Goal: Find specific page/section: Find specific page/section

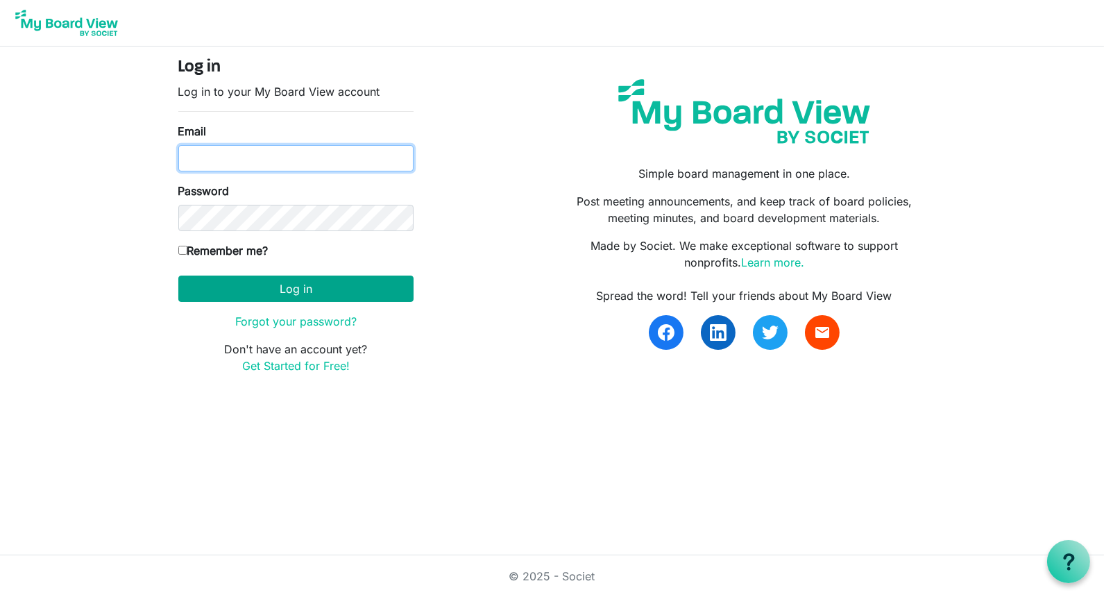
type input "Jessi@habitatsaltlake.org"
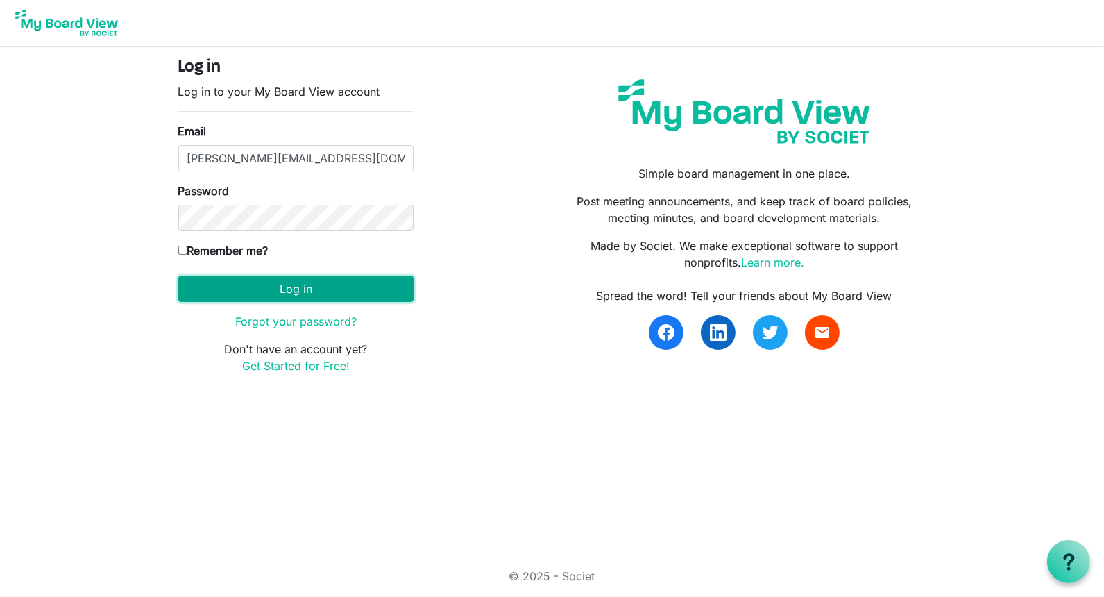
click at [297, 289] on button "Log in" at bounding box center [295, 288] width 235 height 26
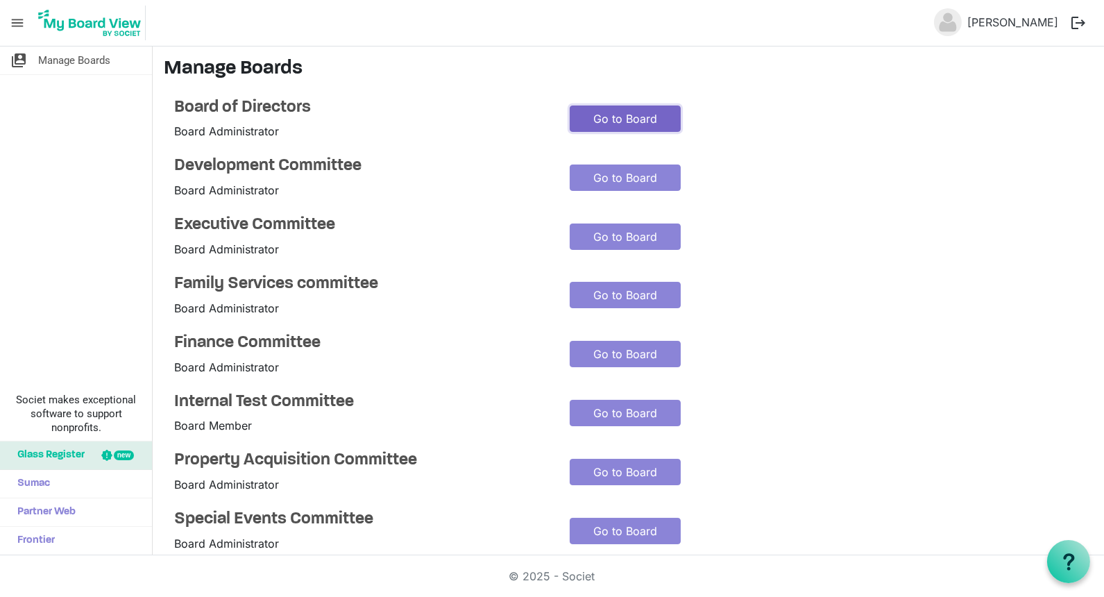
click at [620, 121] on link "Go to Board" at bounding box center [625, 118] width 111 height 26
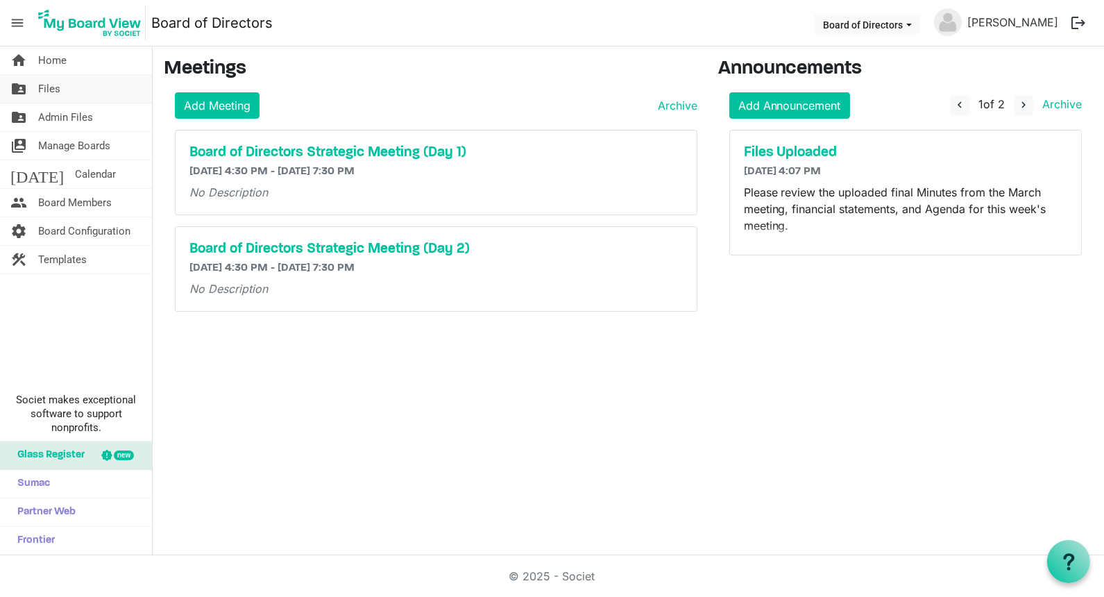
click at [45, 80] on span "Files" at bounding box center [49, 89] width 22 height 28
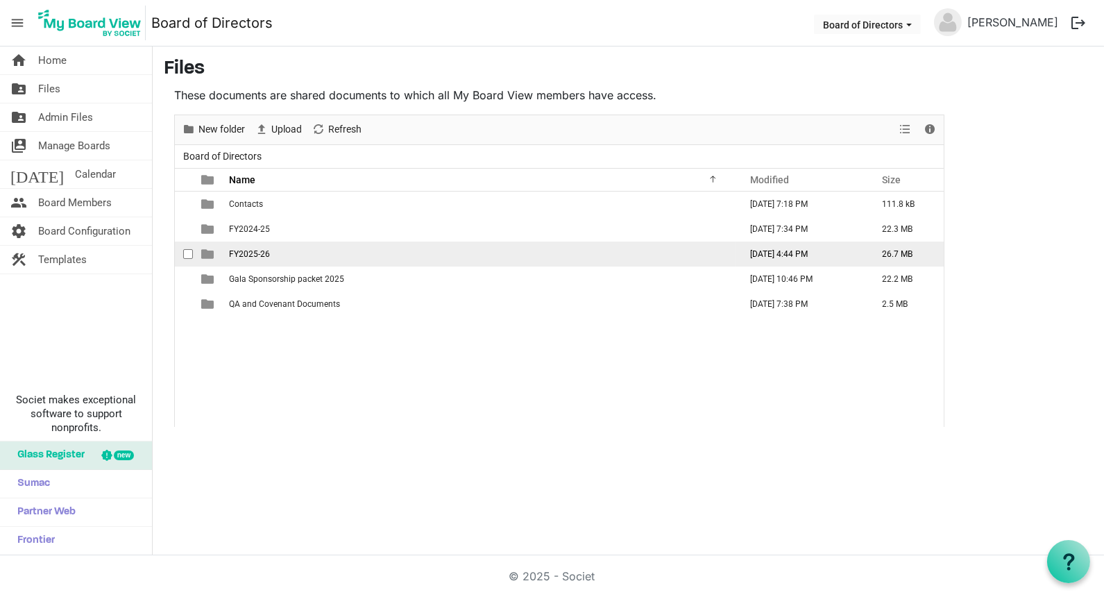
click at [260, 256] on span "FY2025-26" at bounding box center [249, 254] width 41 height 10
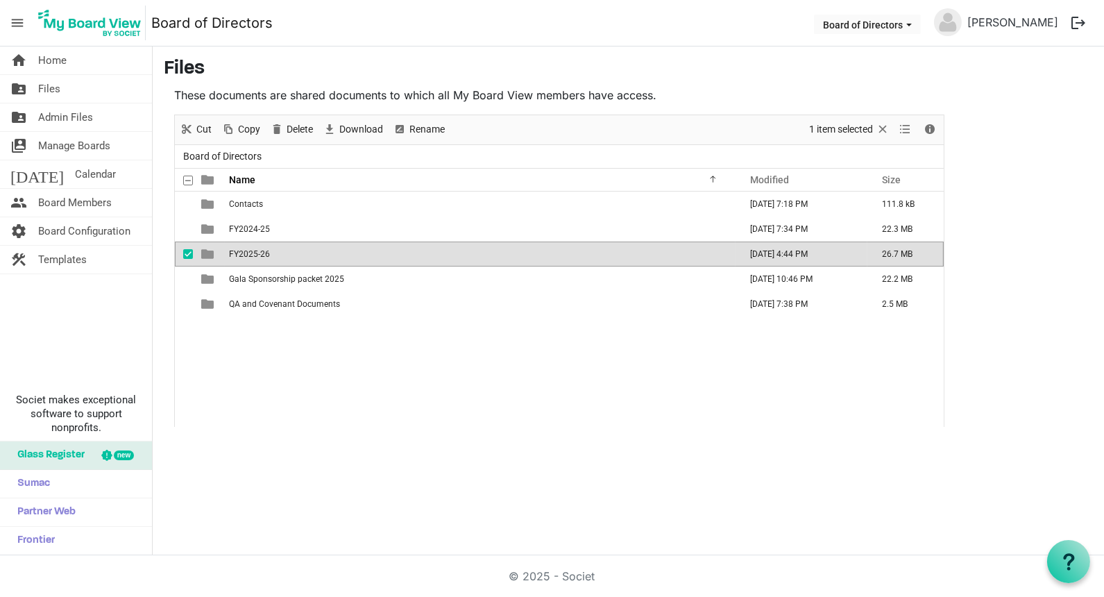
click at [260, 256] on span "FY2025-26" at bounding box center [249, 254] width 41 height 10
